Goal: Find specific page/section: Find specific page/section

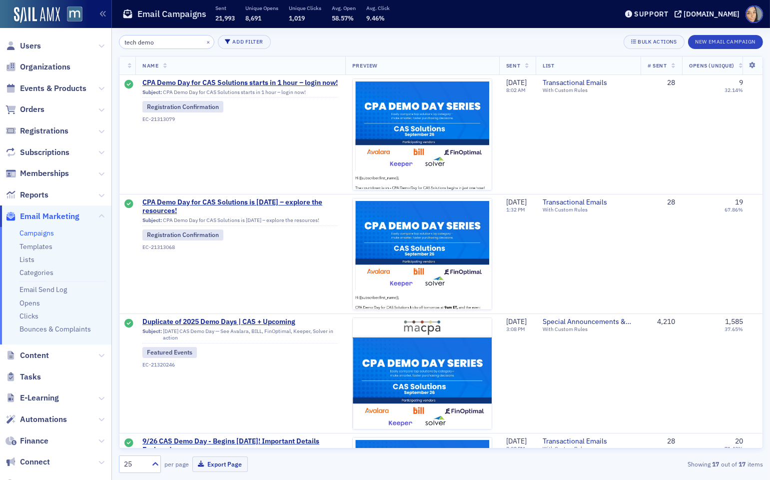
click at [165, 38] on input "tech demo" at bounding box center [166, 42] width 95 height 14
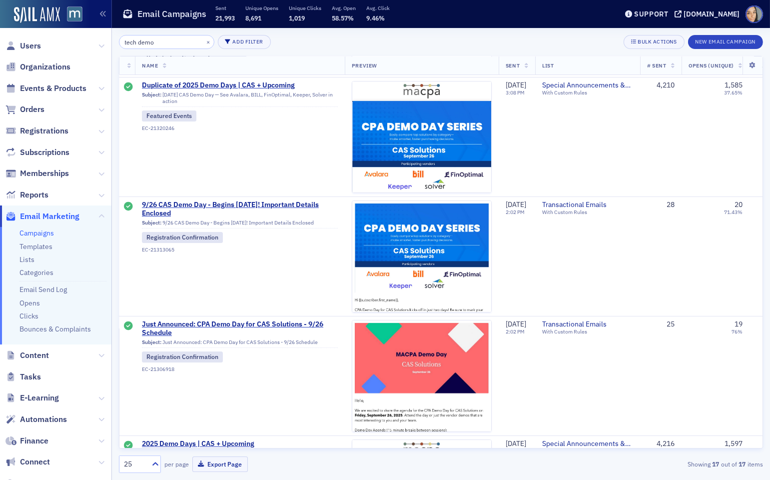
click at [165, 38] on input "tech demo" at bounding box center [166, 42] width 95 height 14
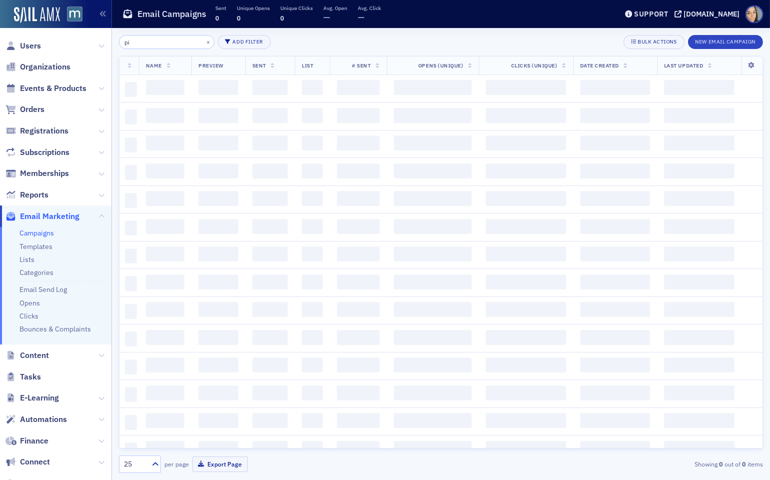
type input "p"
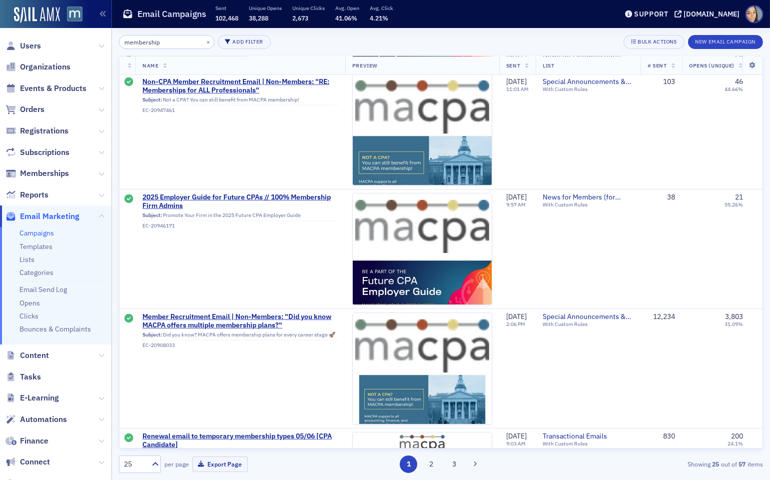
scroll to position [582, 0]
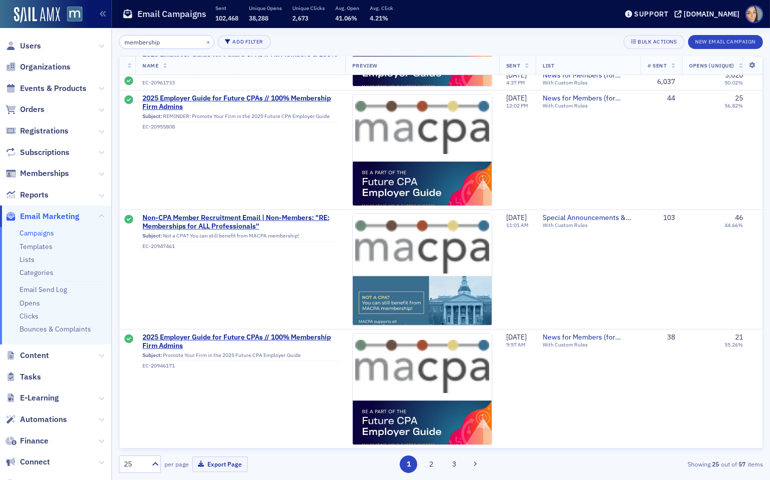
type input "membership"
click at [204, 38] on button "×" at bounding box center [208, 41] width 9 height 9
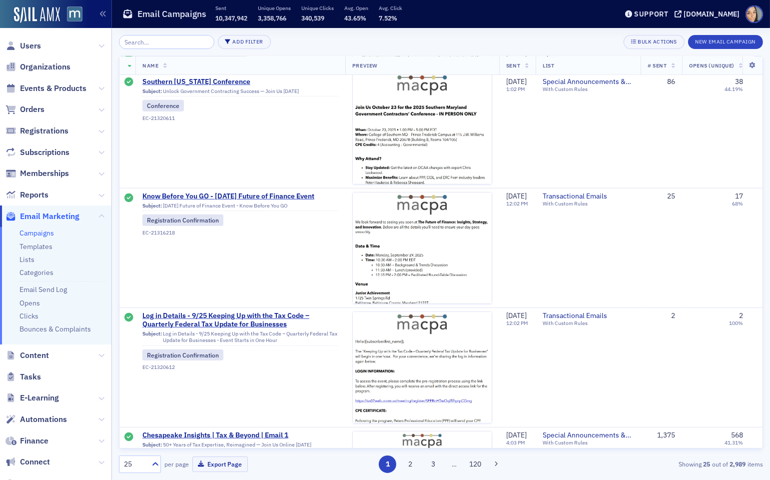
scroll to position [1081, 0]
click at [171, 43] on input "search" at bounding box center [166, 42] width 95 height 14
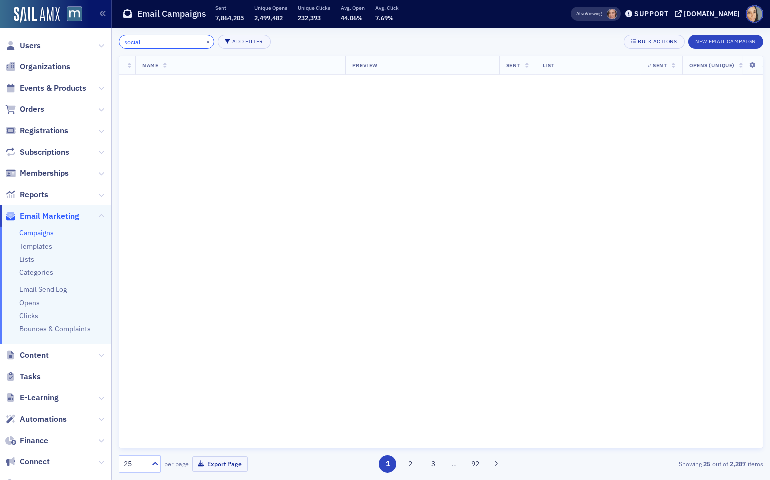
type input "social"
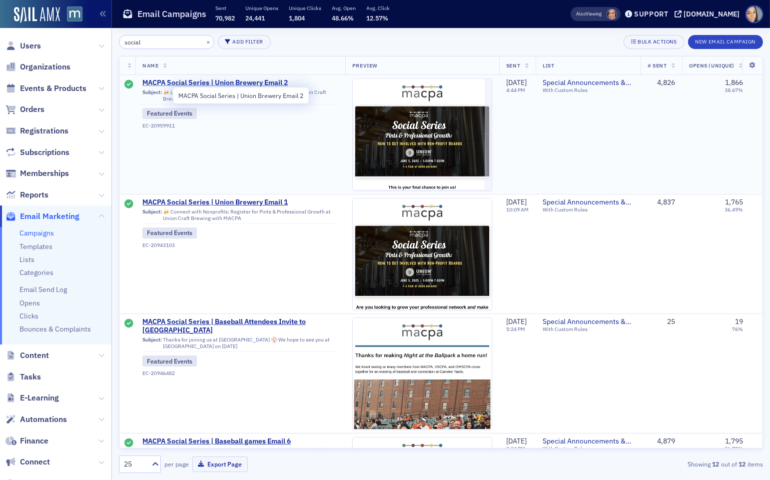
click at [273, 83] on span "MACPA Social Series | Union Brewery Email 2" at bounding box center [240, 82] width 196 height 9
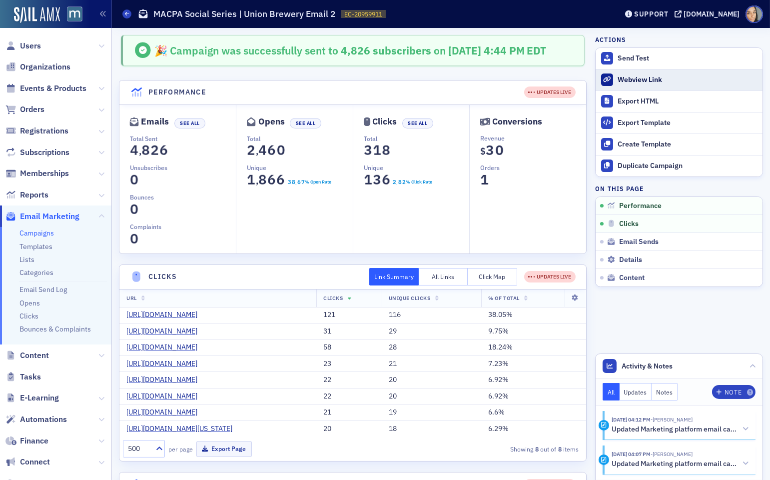
click at [646, 72] on link "Webview Link" at bounding box center [679, 79] width 167 height 21
click at [117, 14] on header "Campaigns MACPA Social Series | Union Brewery Email 2 EC-20959911 20959911 Supp…" at bounding box center [441, 14] width 658 height 28
click at [126, 15] on icon at bounding box center [127, 13] width 4 height 4
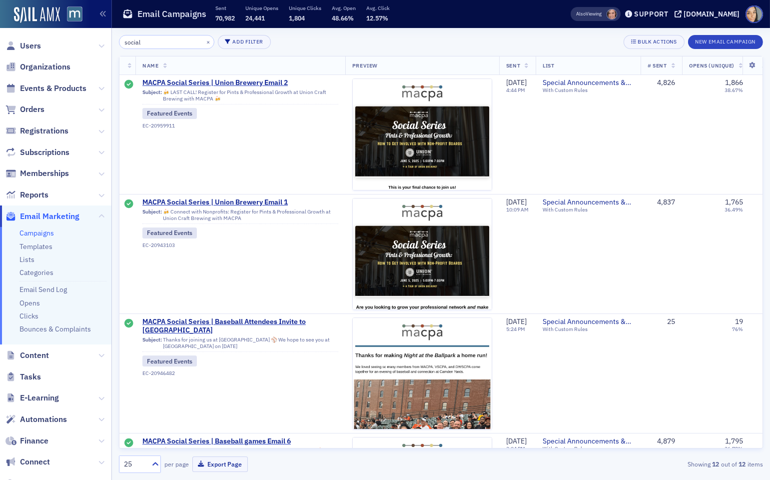
click at [180, 43] on input "social" at bounding box center [166, 42] width 95 height 14
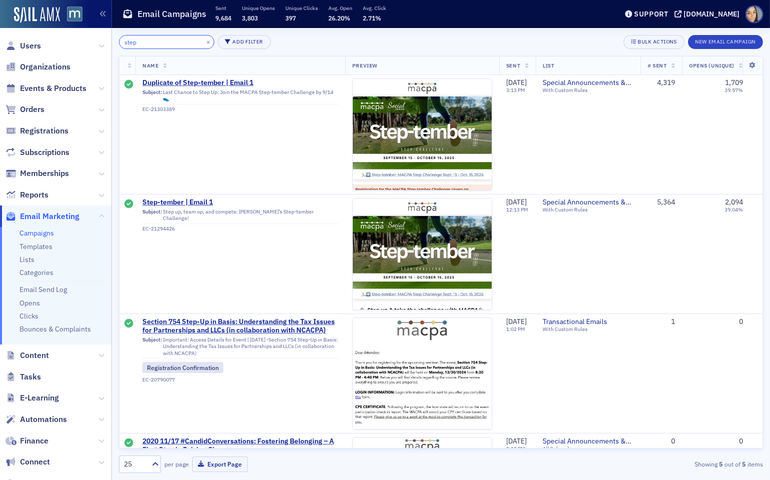
click at [153, 41] on input "step" at bounding box center [166, 42] width 95 height 14
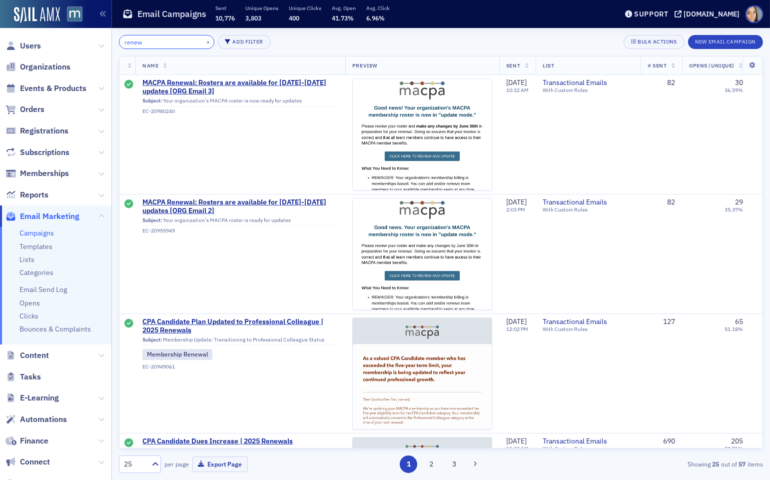
type input "renew"
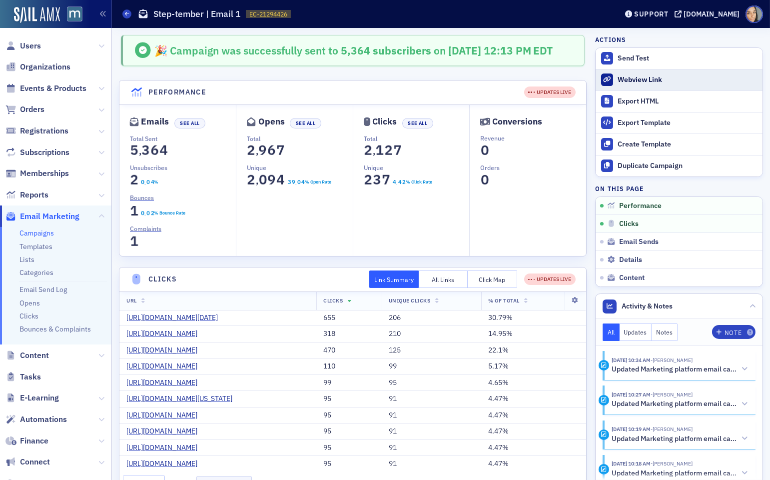
click at [651, 77] on div "Webview Link" at bounding box center [687, 79] width 140 height 9
